Goal: Navigation & Orientation: Find specific page/section

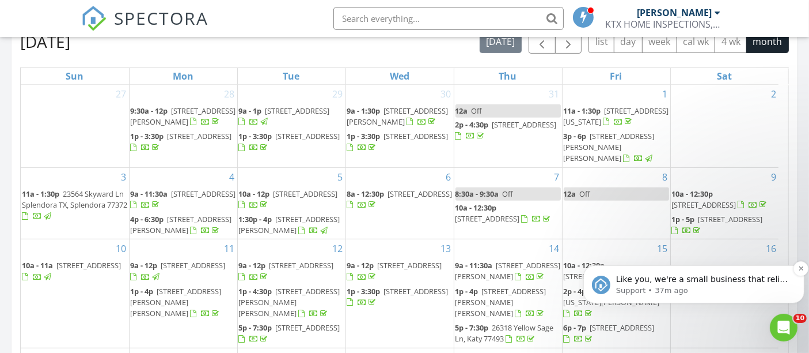
scroll to position [617, 0]
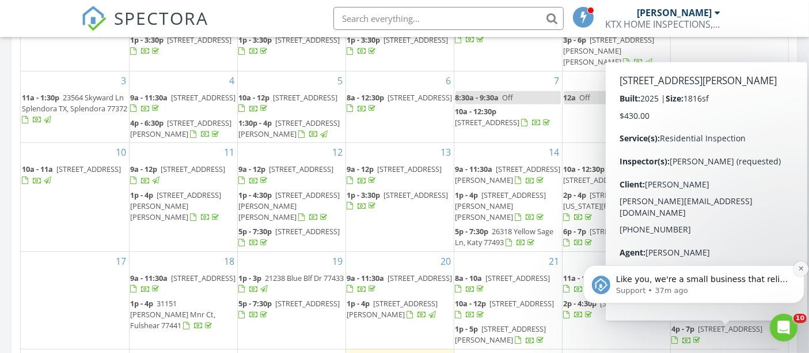
click at [801, 267] on icon "Dismiss notification" at bounding box center [801, 267] width 6 height 6
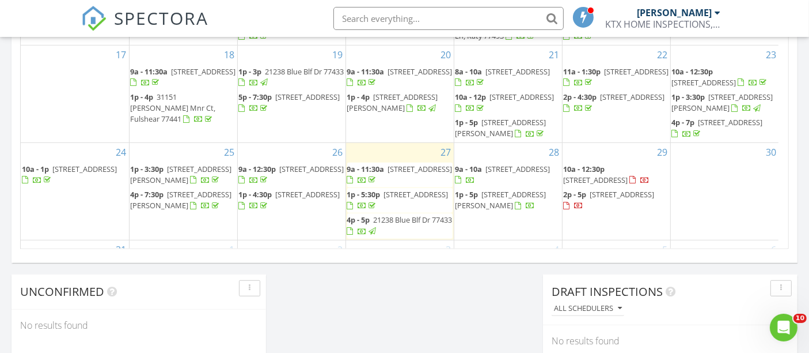
scroll to position [0, 0]
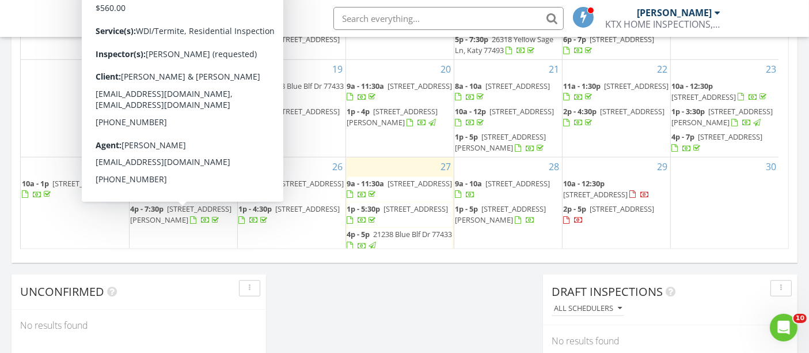
click at [180, 199] on span "[STREET_ADDRESS][PERSON_NAME]" at bounding box center [181, 188] width 101 height 21
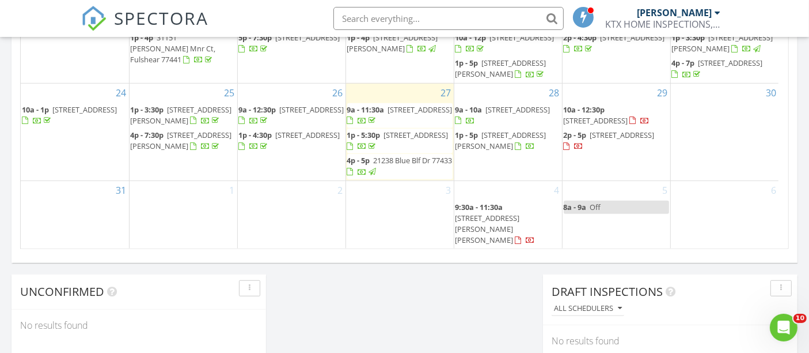
scroll to position [94, 0]
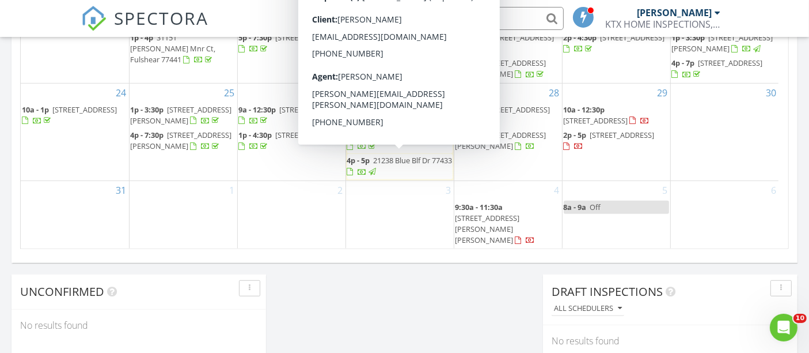
click at [380, 152] on span "1p - 5:30p 5310 Briarcliff Ln, Fulshear 77441" at bounding box center [399, 141] width 105 height 22
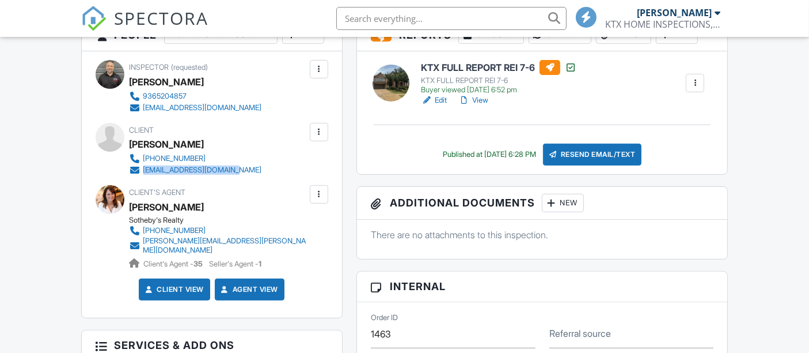
click at [143, 176] on div "Client [PERSON_NAME] [PHONE_NUMBER] [EMAIL_ADDRESS][DOMAIN_NAME]" at bounding box center [224, 149] width 188 height 53
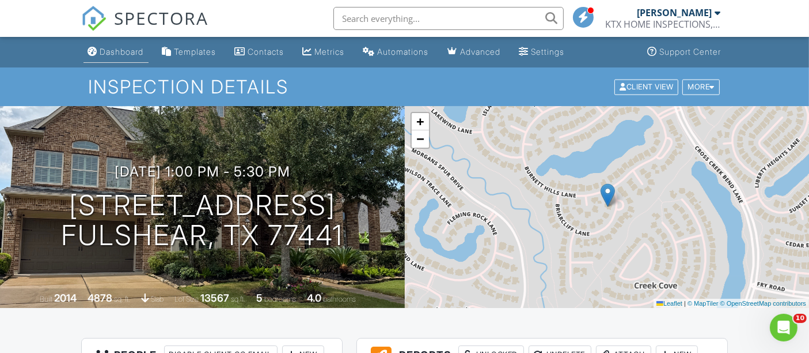
click at [151, 56] on li "Dashboard" at bounding box center [116, 52] width 70 height 31
click at [139, 56] on div "Dashboard" at bounding box center [122, 52] width 44 height 10
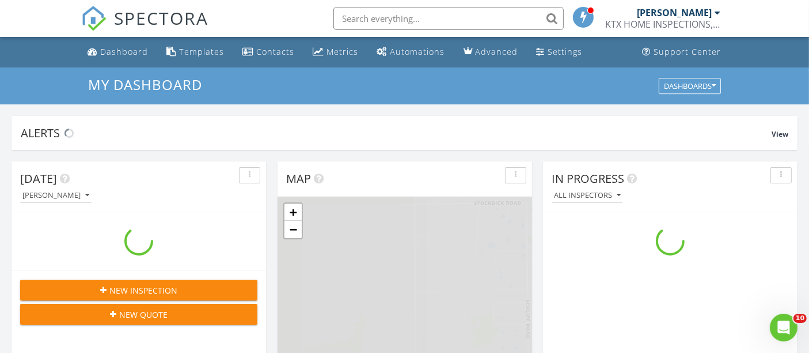
scroll to position [1068, 830]
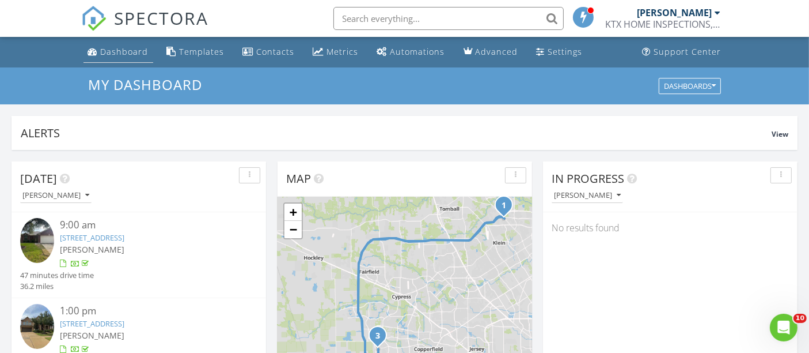
click at [133, 47] on div "Dashboard" at bounding box center [125, 51] width 48 height 11
click at [347, 48] on div "Metrics" at bounding box center [343, 51] width 32 height 11
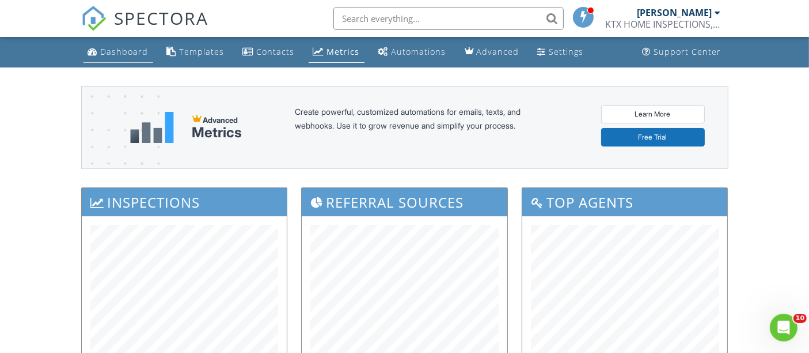
click at [131, 48] on div "Dashboard" at bounding box center [125, 51] width 48 height 11
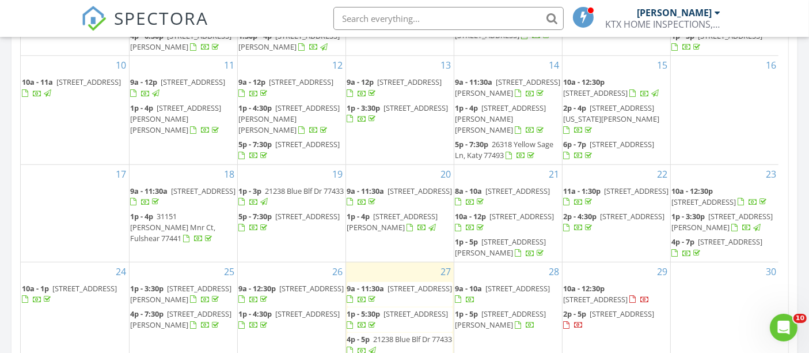
scroll to position [94, 0]
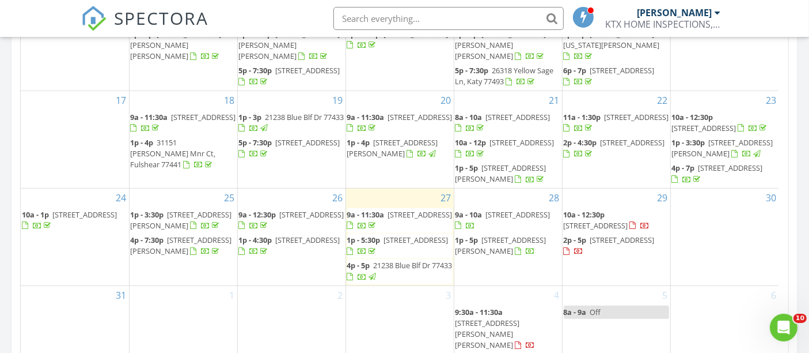
click at [596, 245] on span "[STREET_ADDRESS]" at bounding box center [623, 239] width 65 height 10
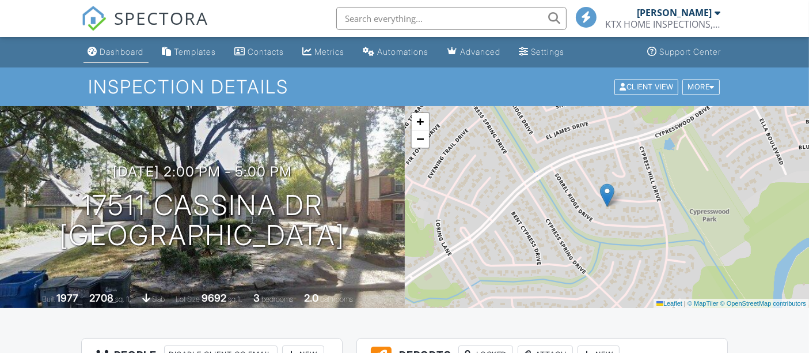
click at [114, 52] on div "Dashboard" at bounding box center [122, 52] width 44 height 10
